Goal: Information Seeking & Learning: Learn about a topic

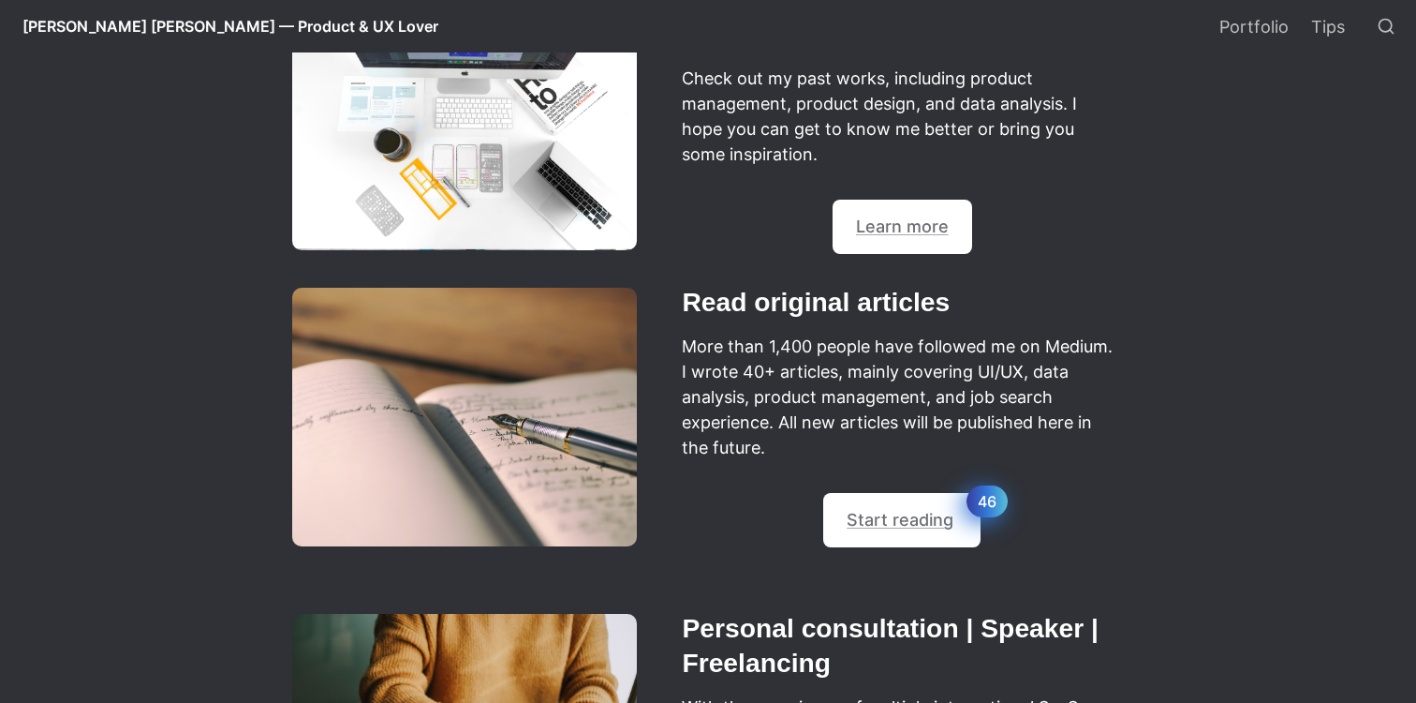
scroll to position [847, 0]
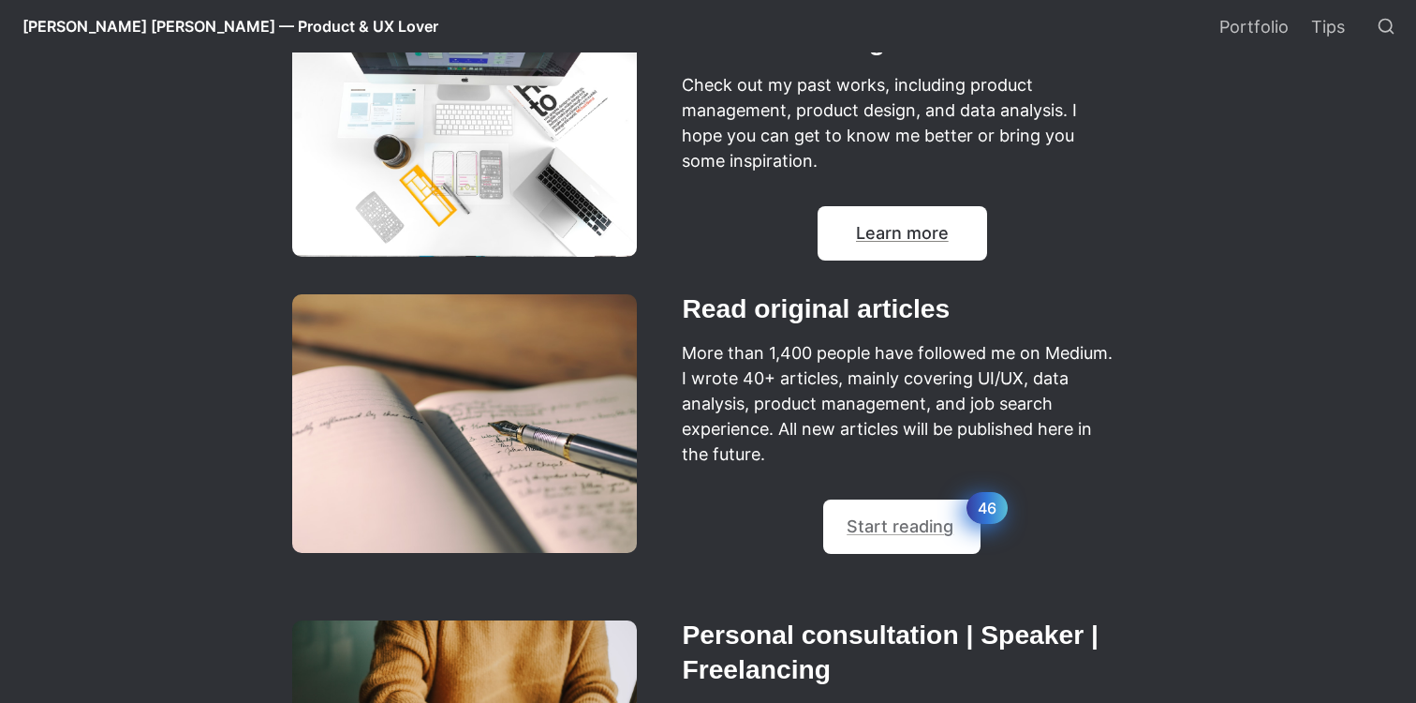
click at [865, 235] on link "Learn more" at bounding box center [902, 233] width 93 height 20
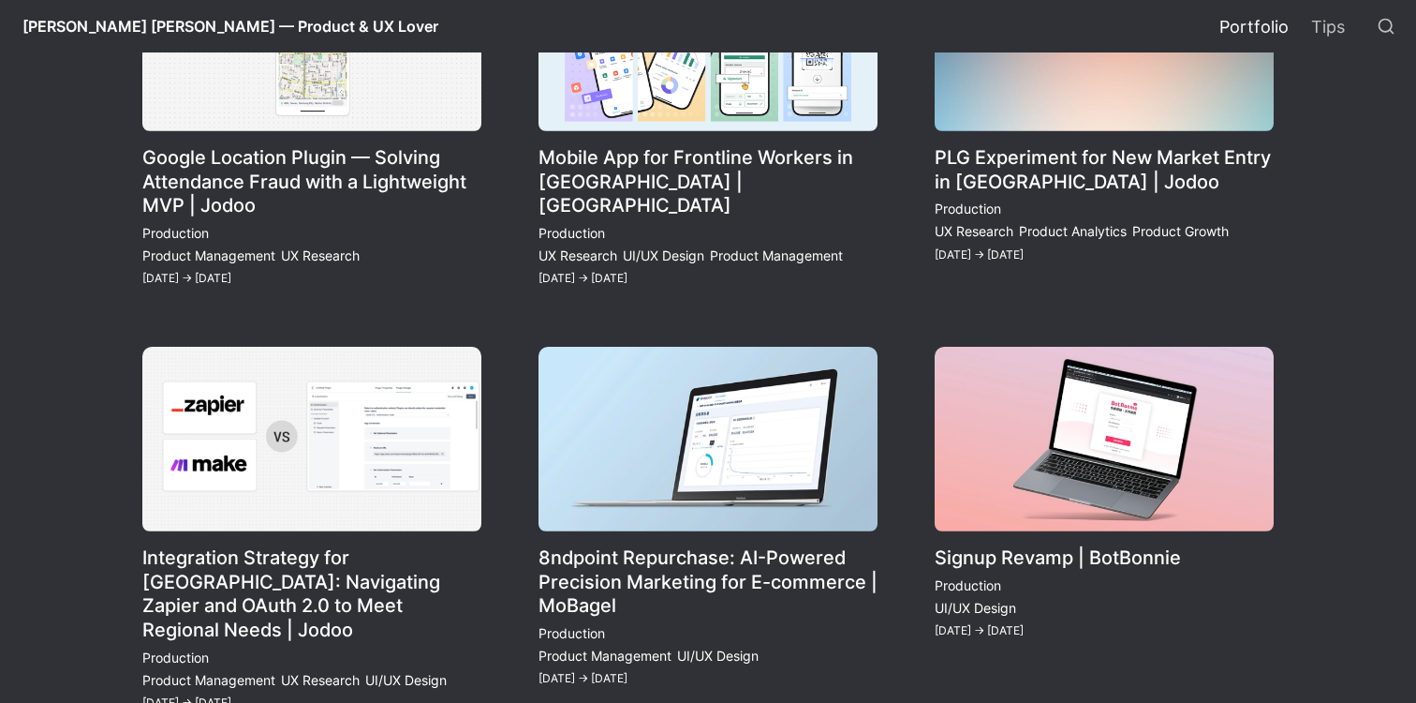
scroll to position [398, 0]
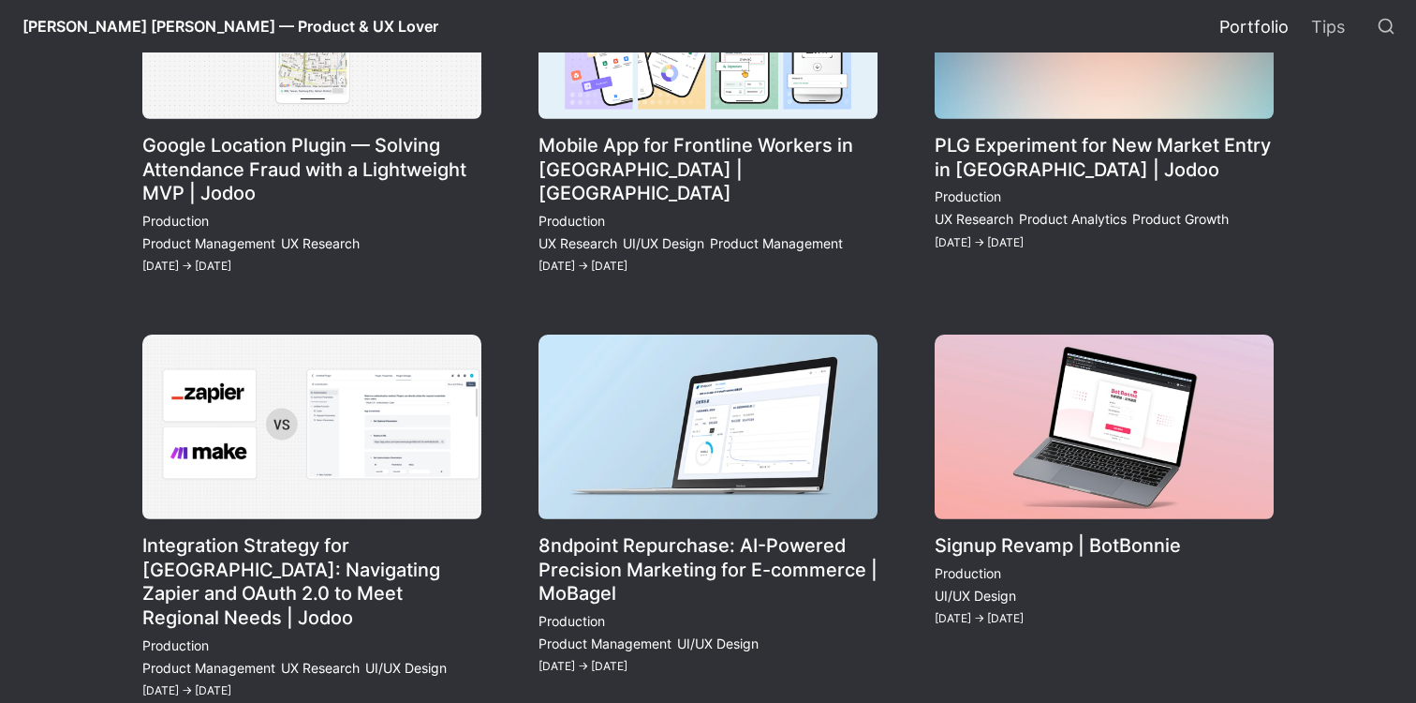
click at [683, 469] on link "8ndpoint Repurchase: AI-Powered Precision Marketing for E-commerce | MoBagel" at bounding box center [708, 517] width 339 height 367
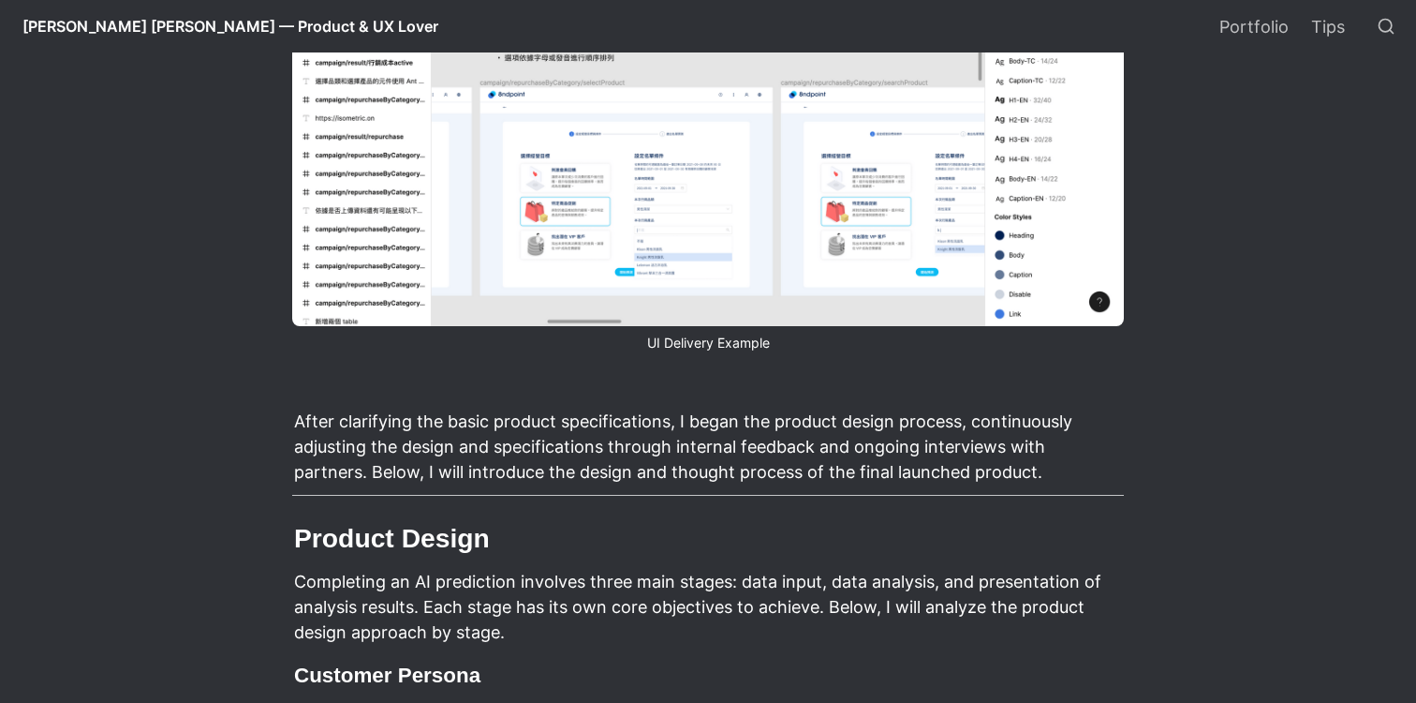
scroll to position [2774, 0]
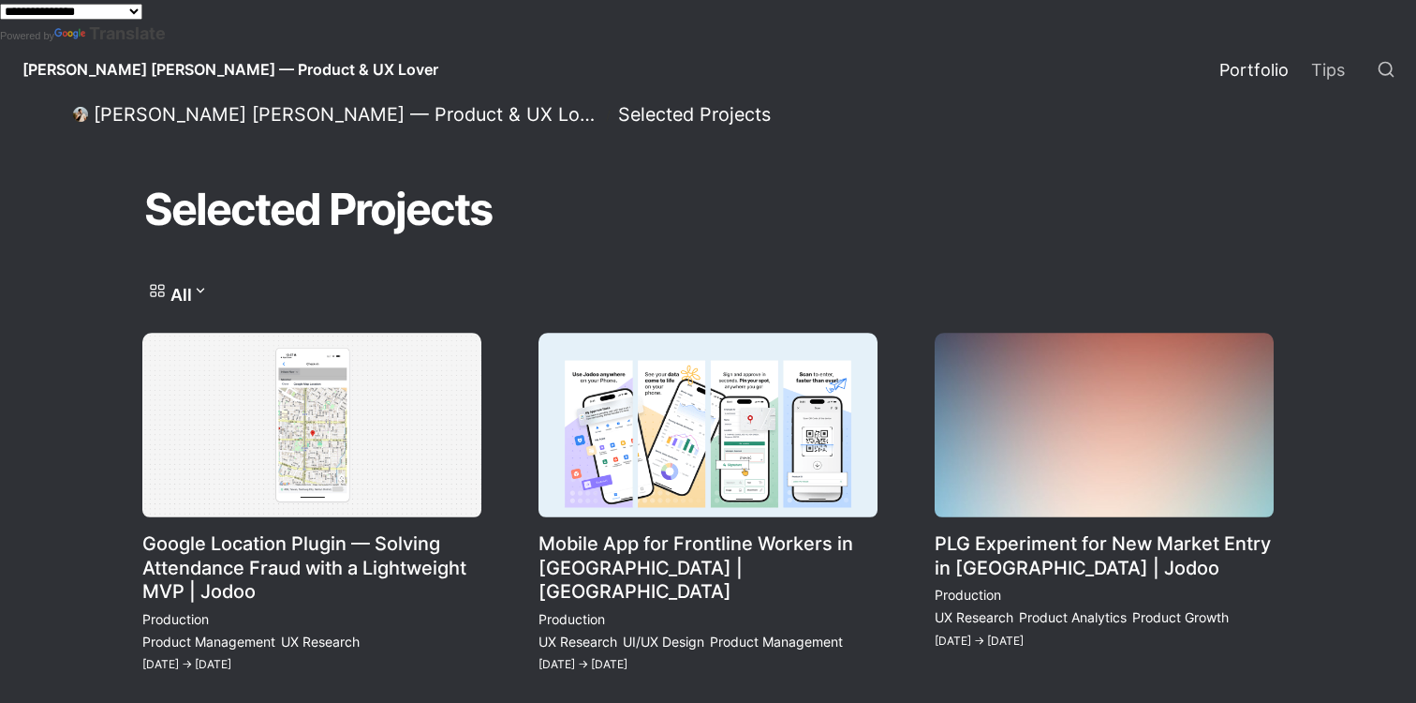
click at [1051, 476] on link "PLG Experiment for New Market Entry in [GEOGRAPHIC_DATA] | Jodoo" at bounding box center [1104, 504] width 339 height 343
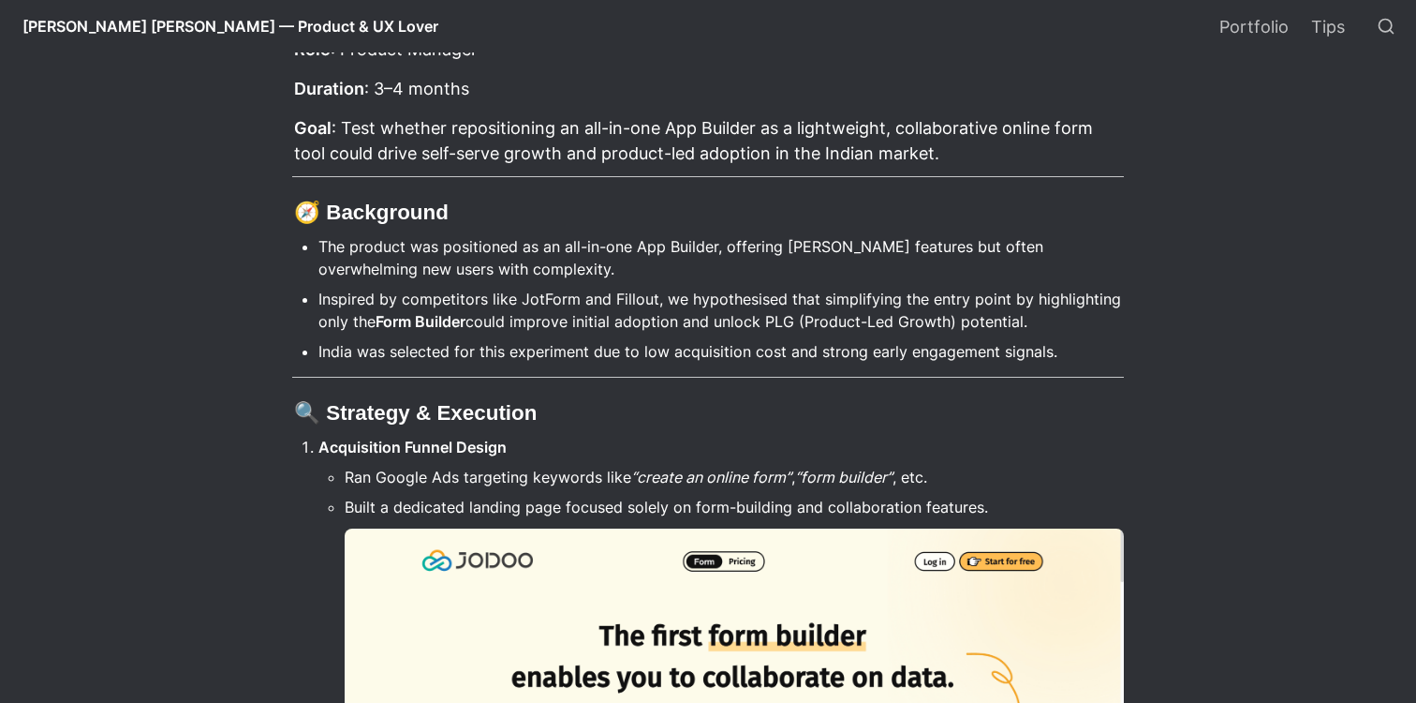
scroll to position [1081, 0]
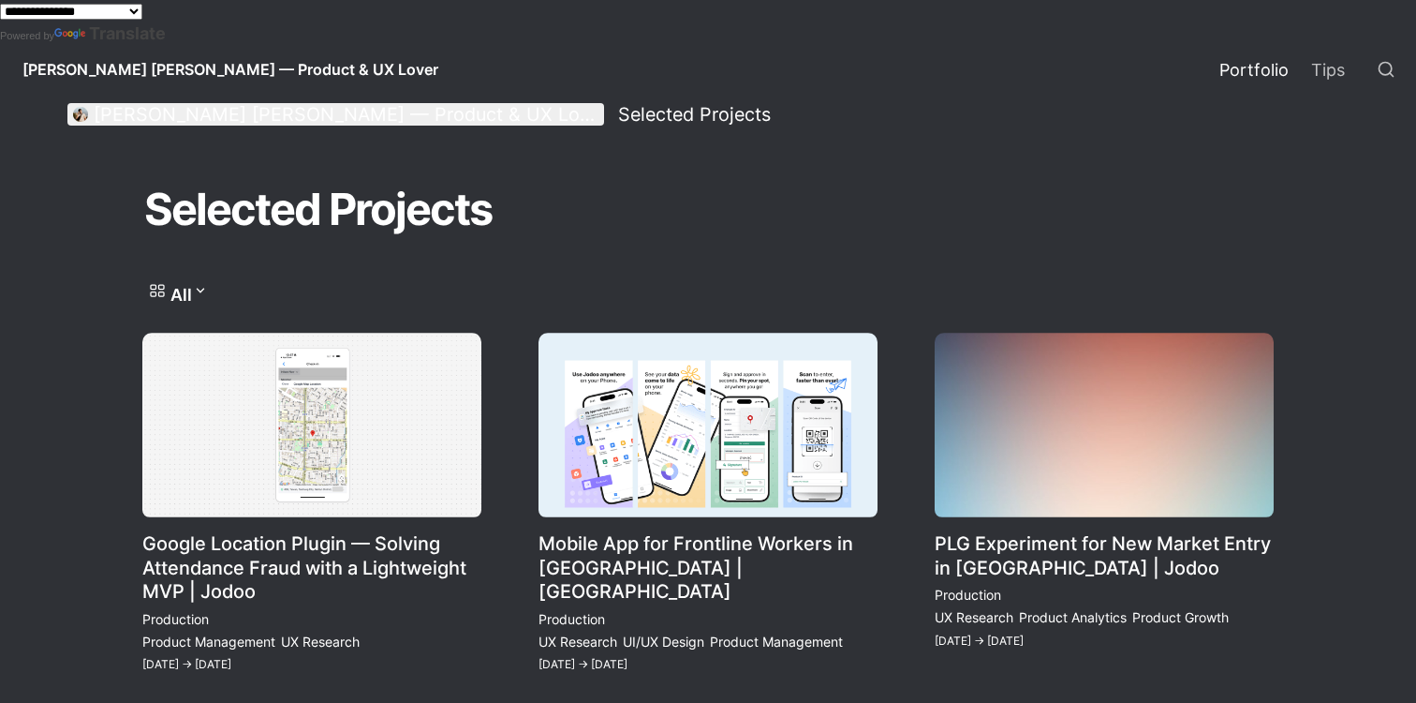
click at [189, 113] on div "[PERSON_NAME] [PERSON_NAME] — Product & UX Lover" at bounding box center [346, 114] width 505 height 23
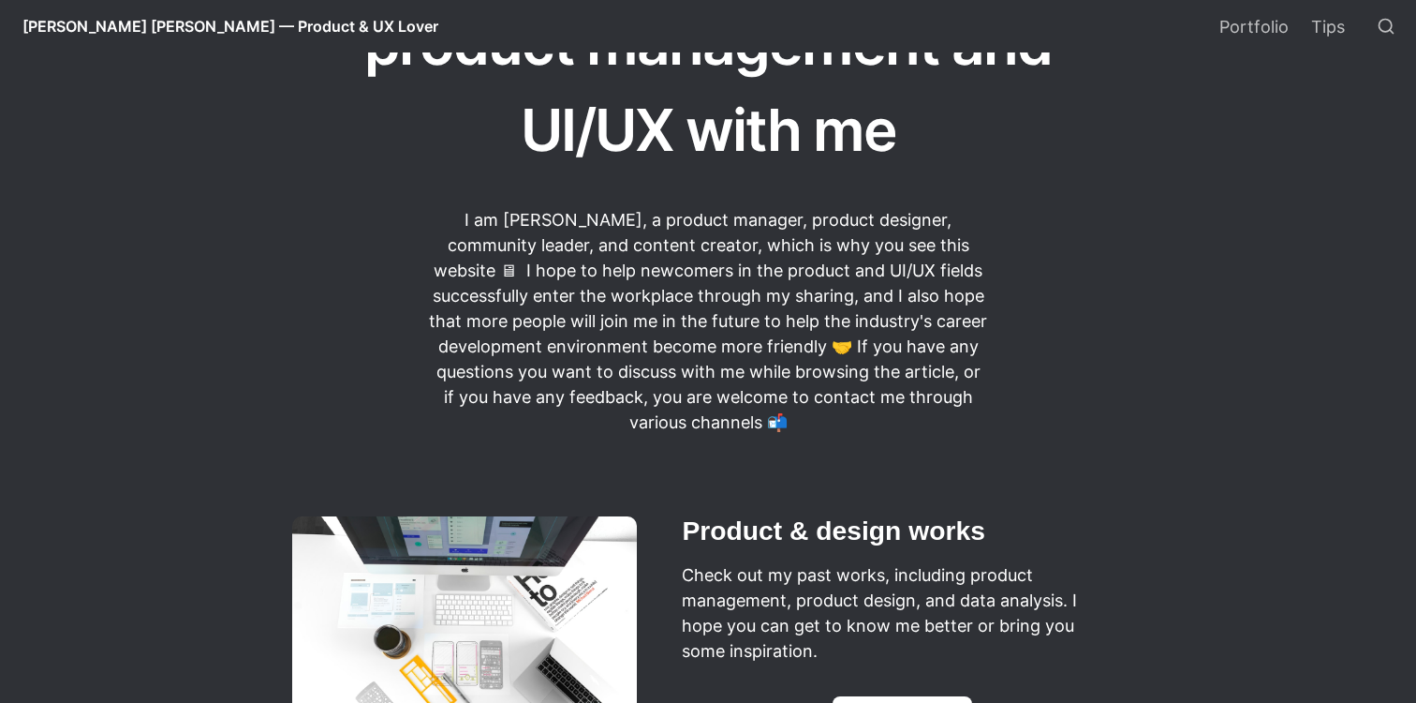
scroll to position [423, 0]
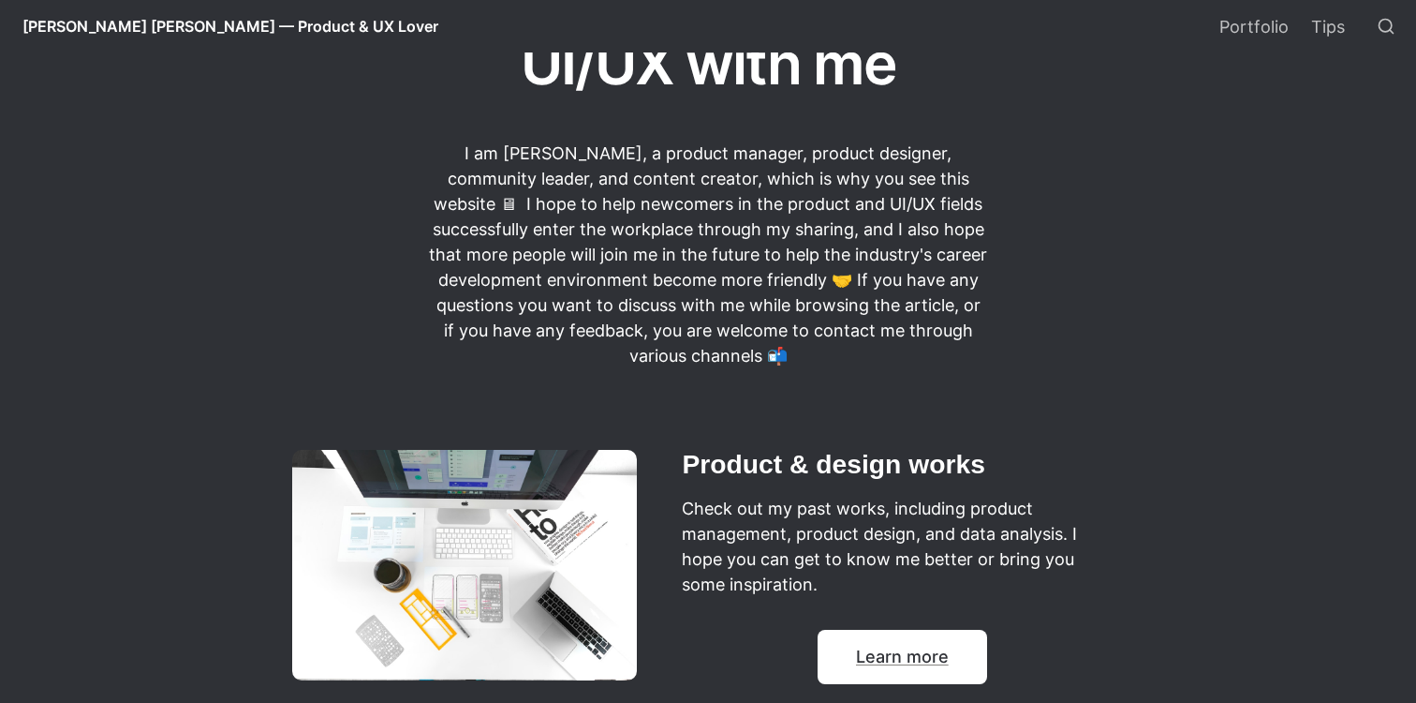
click at [881, 637] on div "💡 Learn more" at bounding box center [903, 656] width 170 height 54
